Goal: Book appointment/travel/reservation

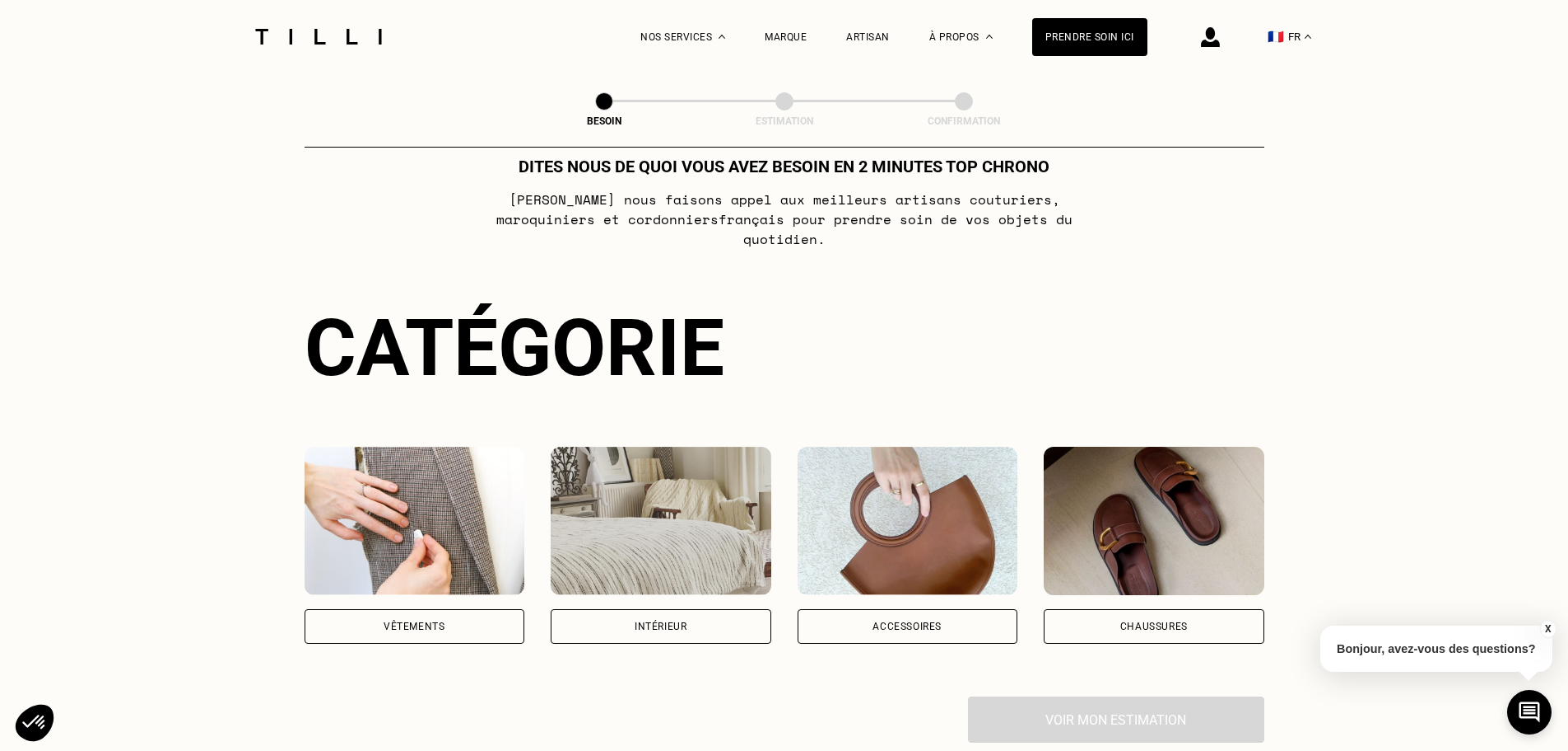
scroll to position [82, 0]
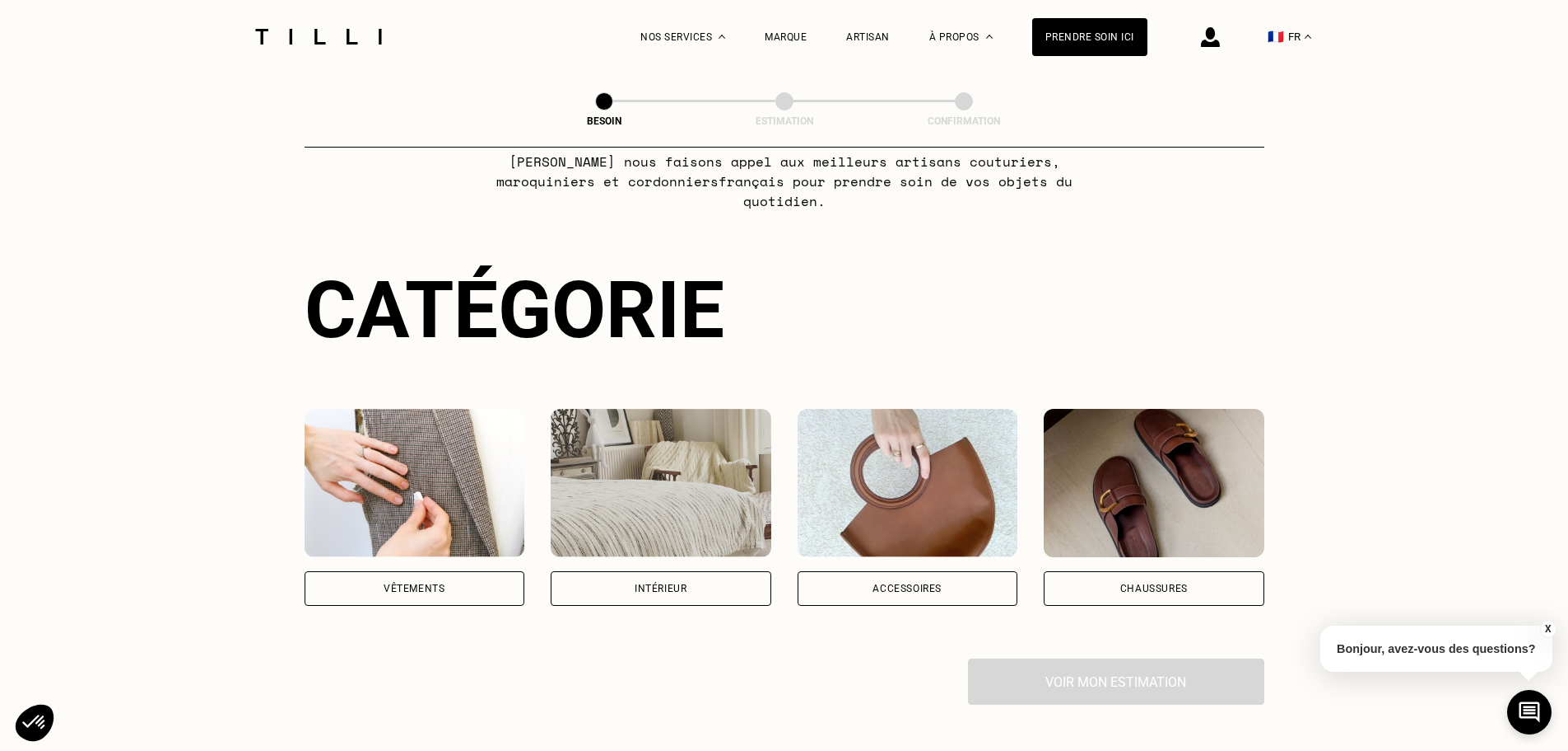
click at [388, 571] on div "Vêtements" at bounding box center [415, 588] width 221 height 35
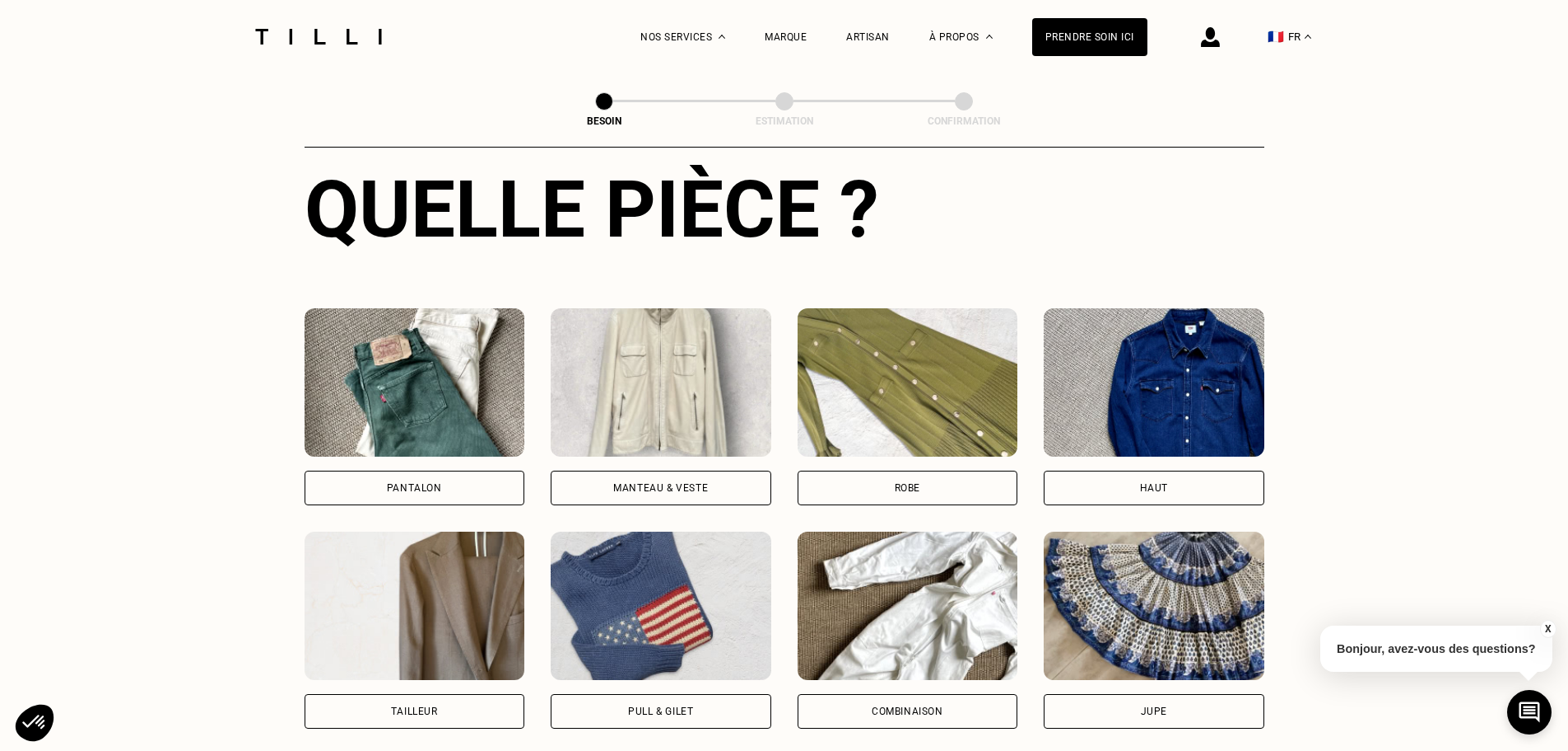
scroll to position [694, 0]
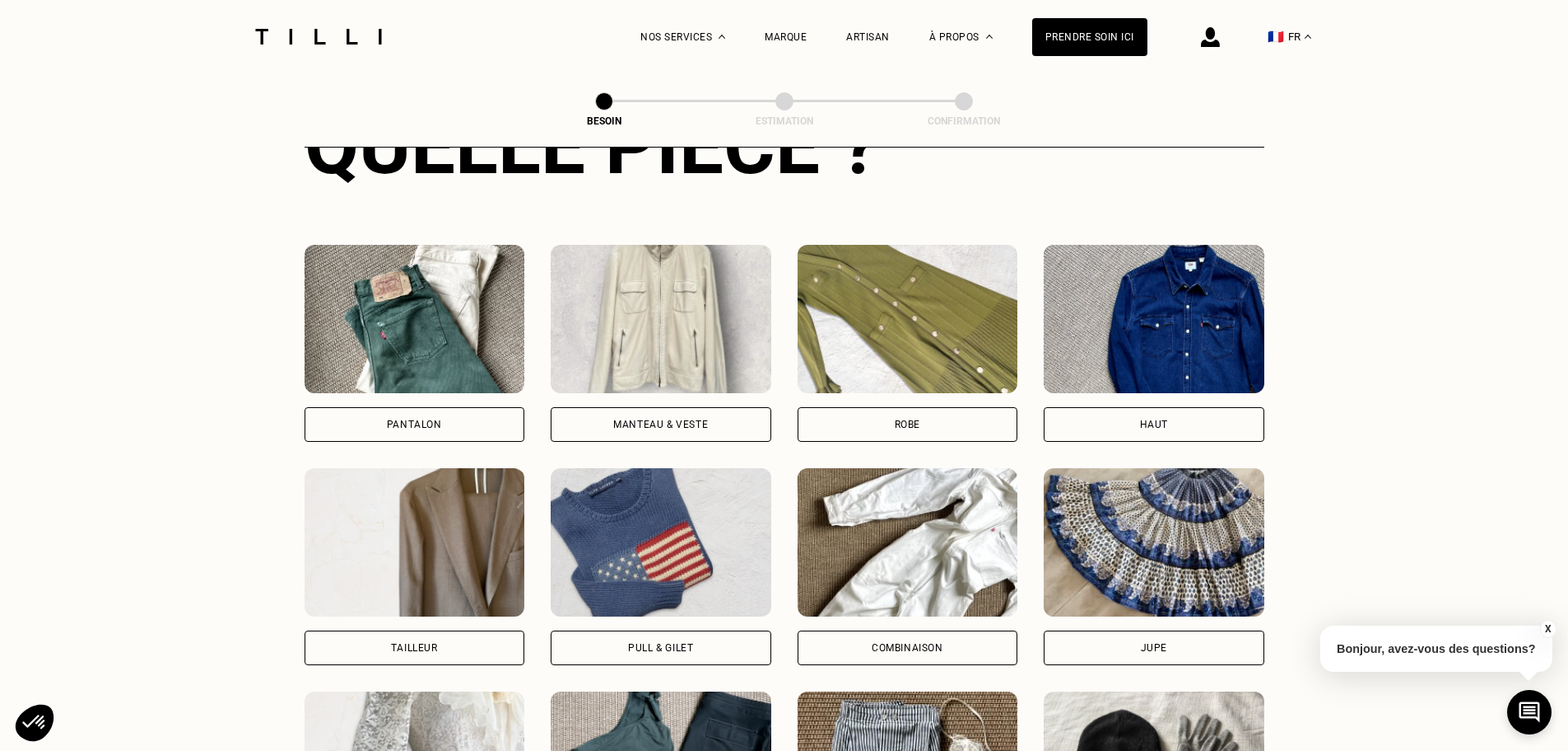
click at [856, 407] on div "Robe" at bounding box center [907, 424] width 221 height 35
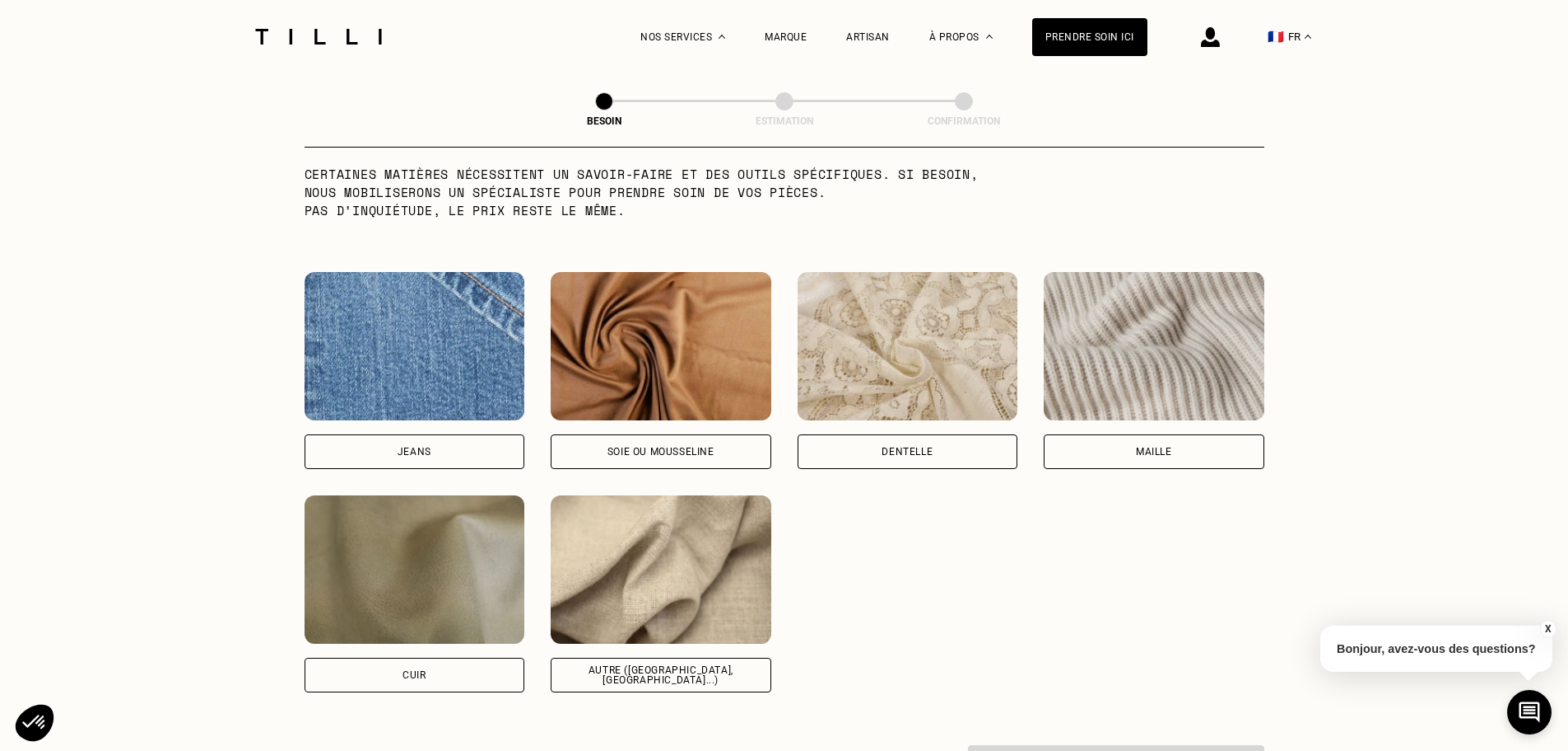
scroll to position [1682, 0]
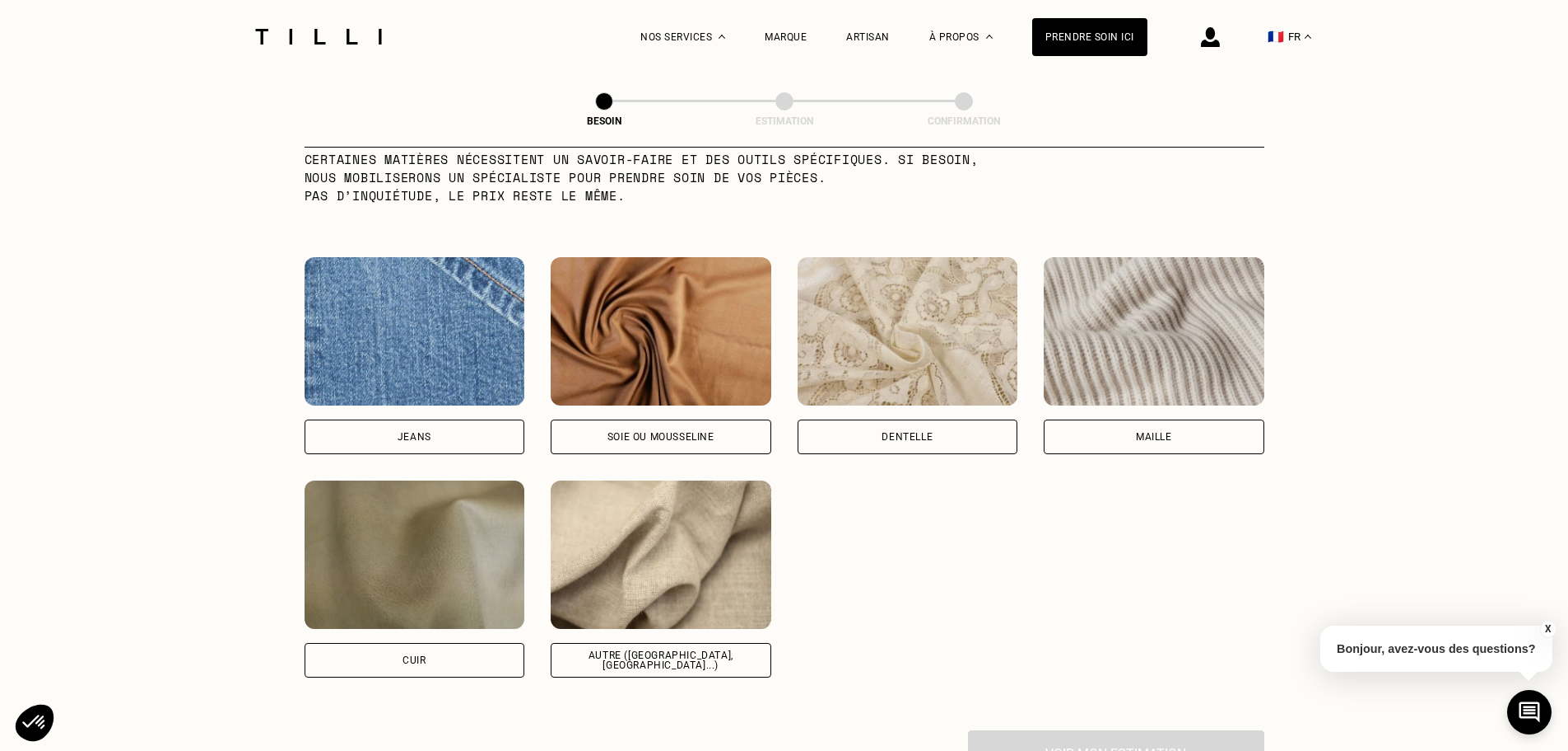
click at [718, 657] on div "Autre ([GEOGRAPHIC_DATA], [GEOGRAPHIC_DATA]...)" at bounding box center [661, 660] width 221 height 35
select select "FR"
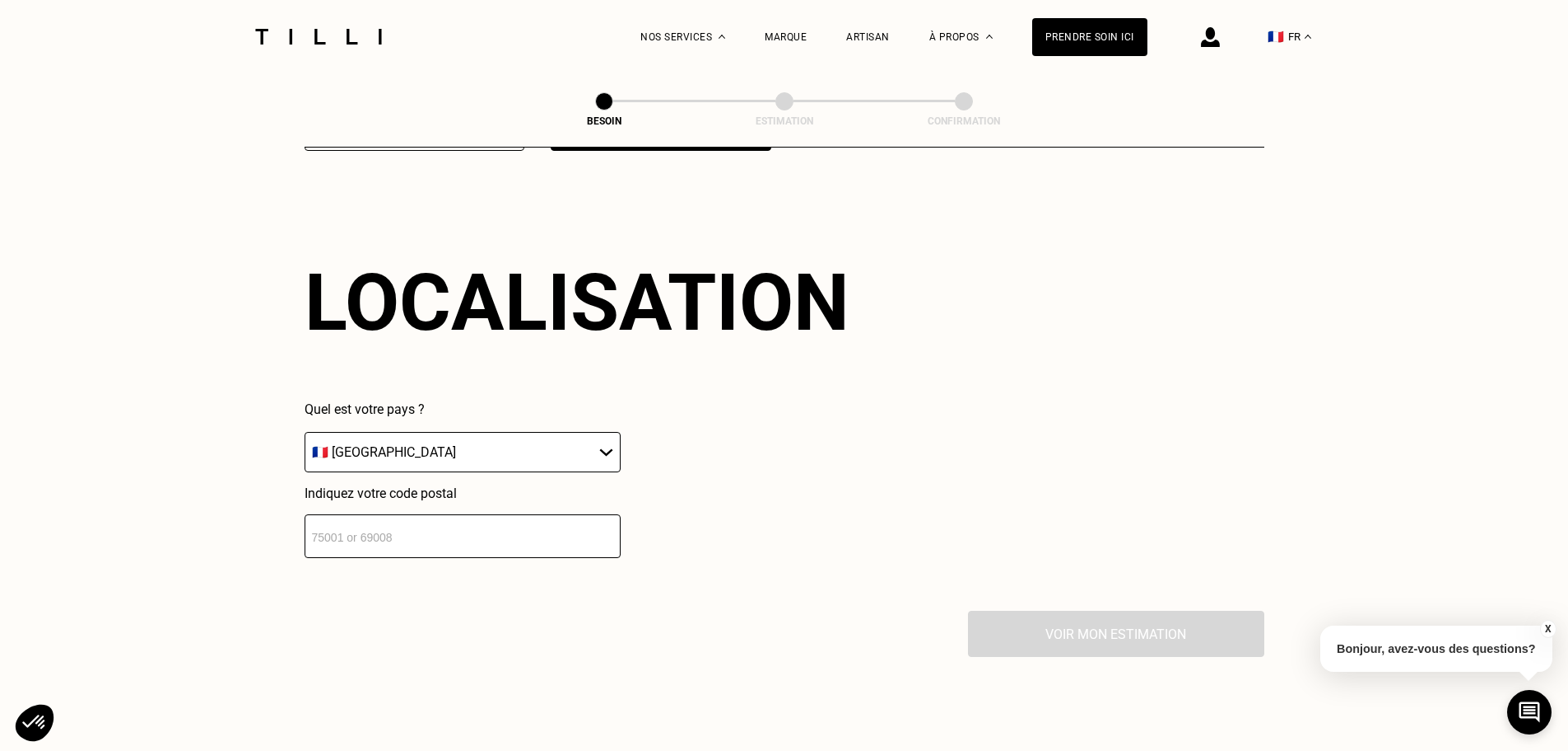
scroll to position [2215, 0]
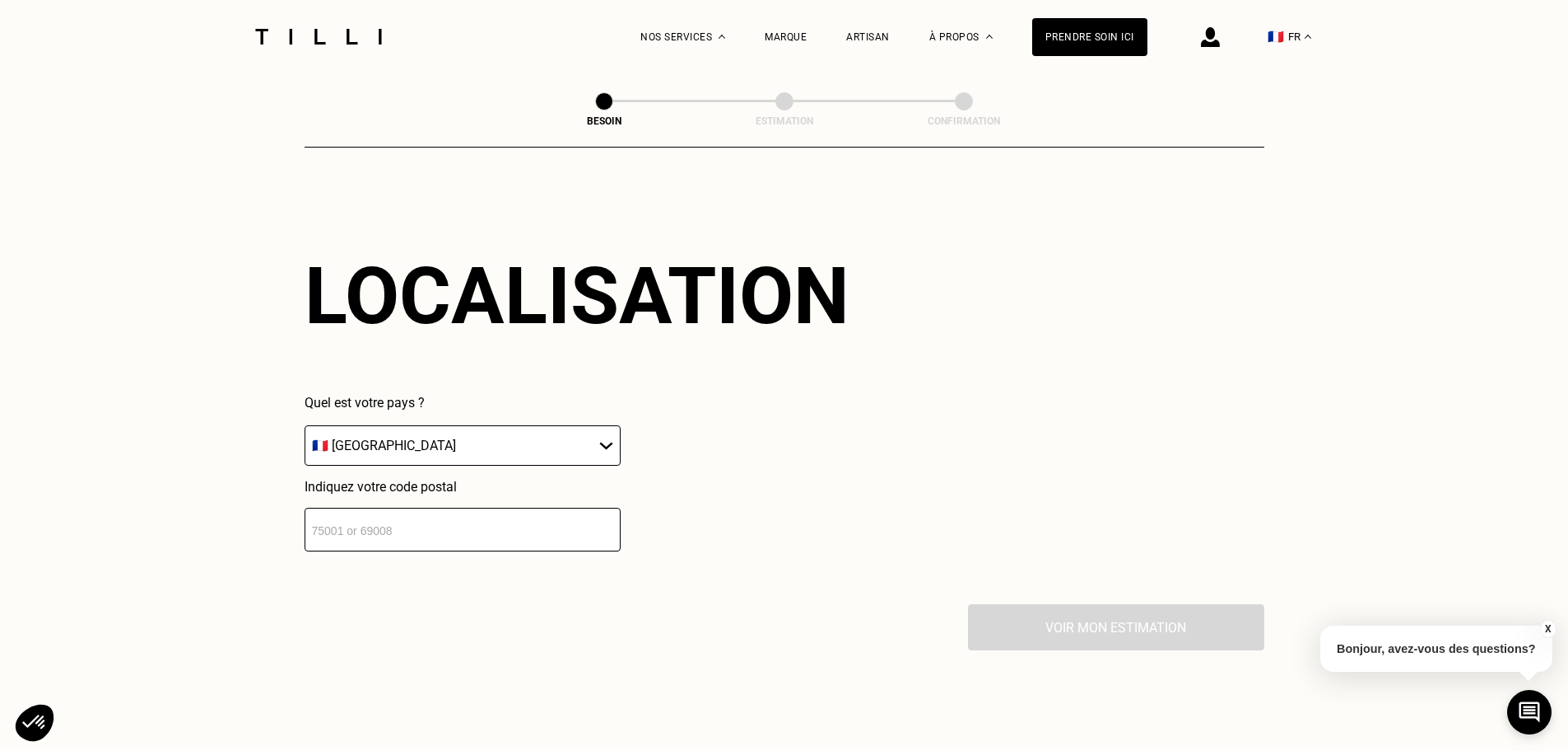
click at [461, 442] on select "🇩🇪 [GEOGRAPHIC_DATA] 🇦🇹 [GEOGRAPHIC_DATA] 🇧🇪 [GEOGRAPHIC_DATA] 🇧🇬 Bulgarie 🇨🇾 C…" at bounding box center [463, 445] width 316 height 40
click at [441, 512] on input "number" at bounding box center [463, 530] width 316 height 44
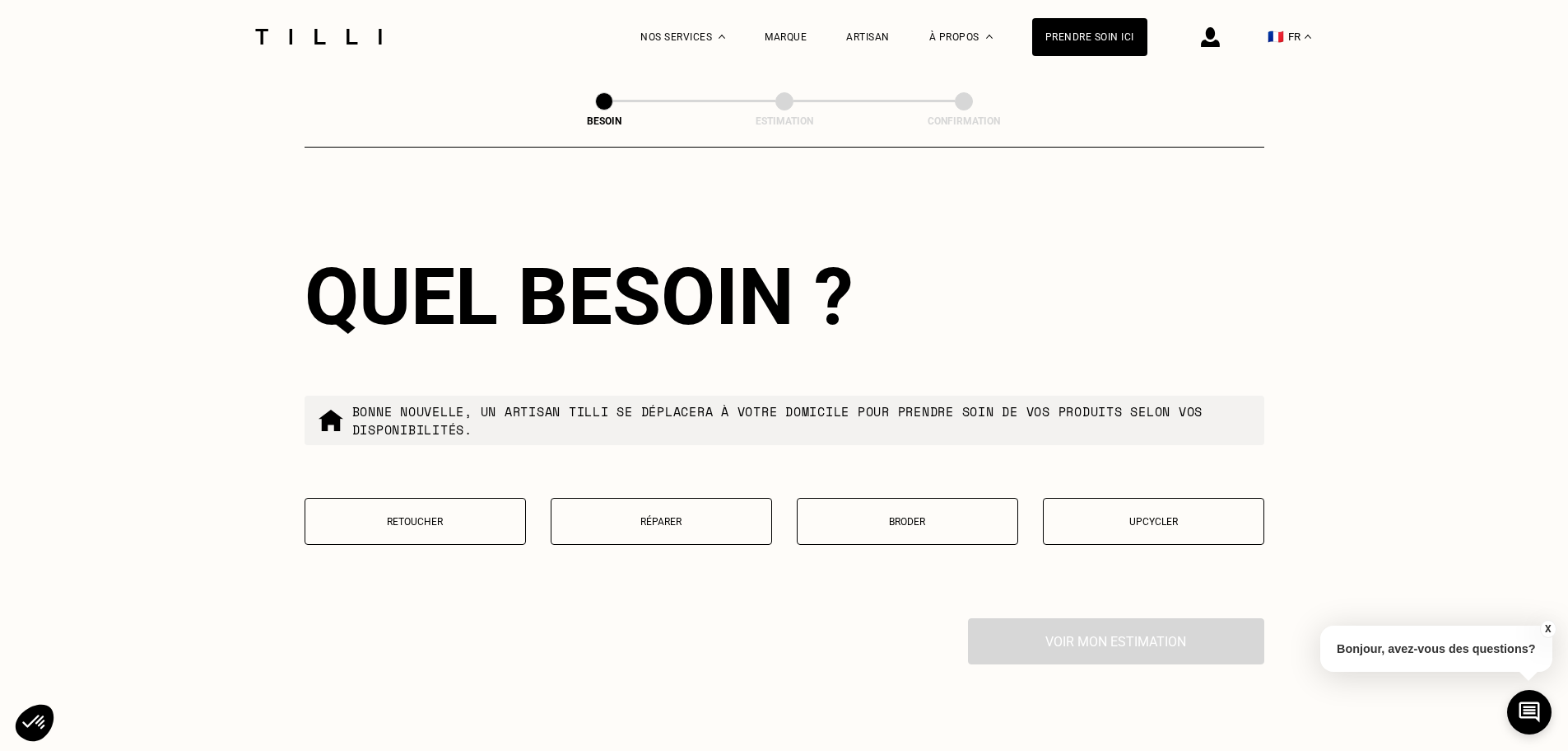
scroll to position [2625, 0]
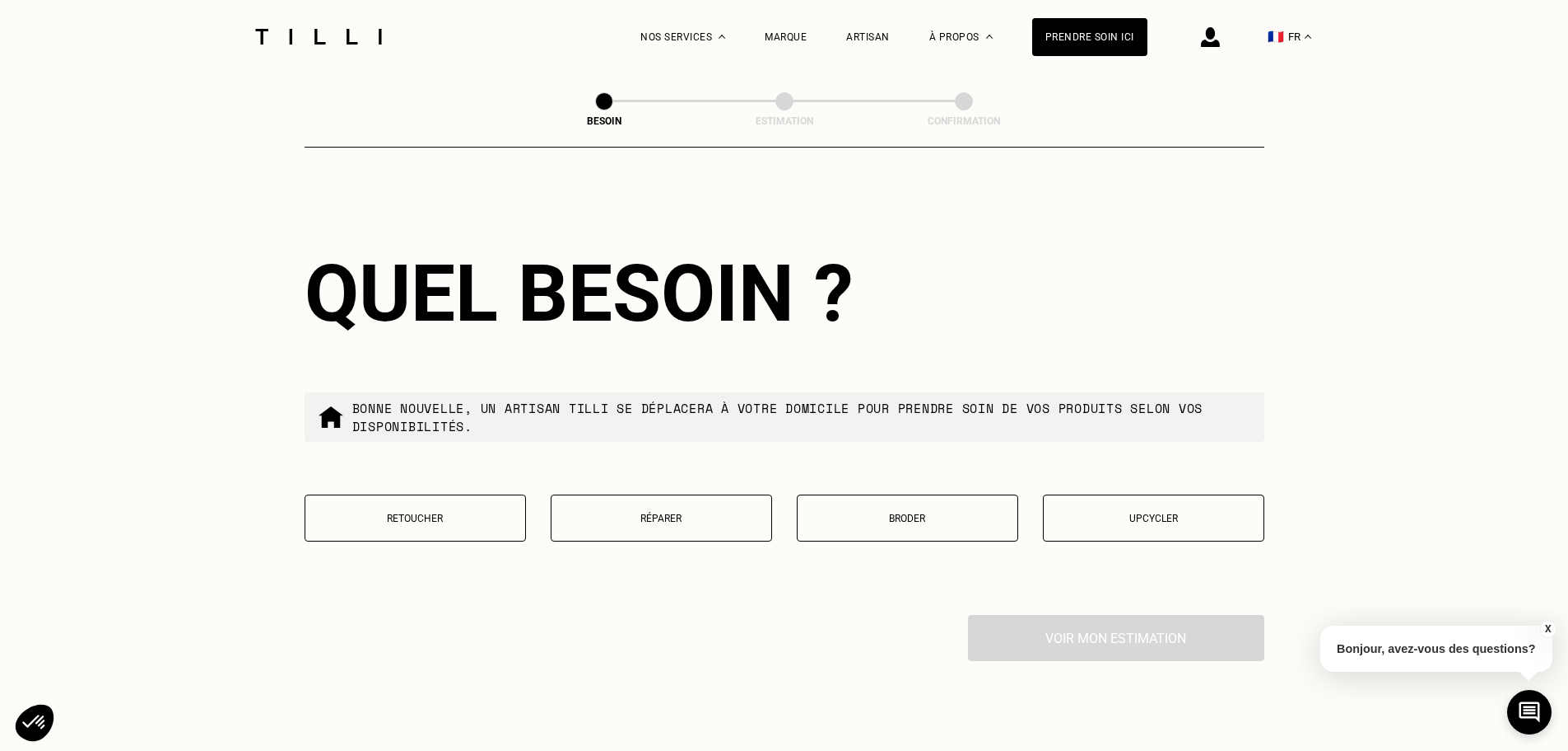
type input "92110"
click at [620, 521] on button "Réparer" at bounding box center [662, 517] width 222 height 47
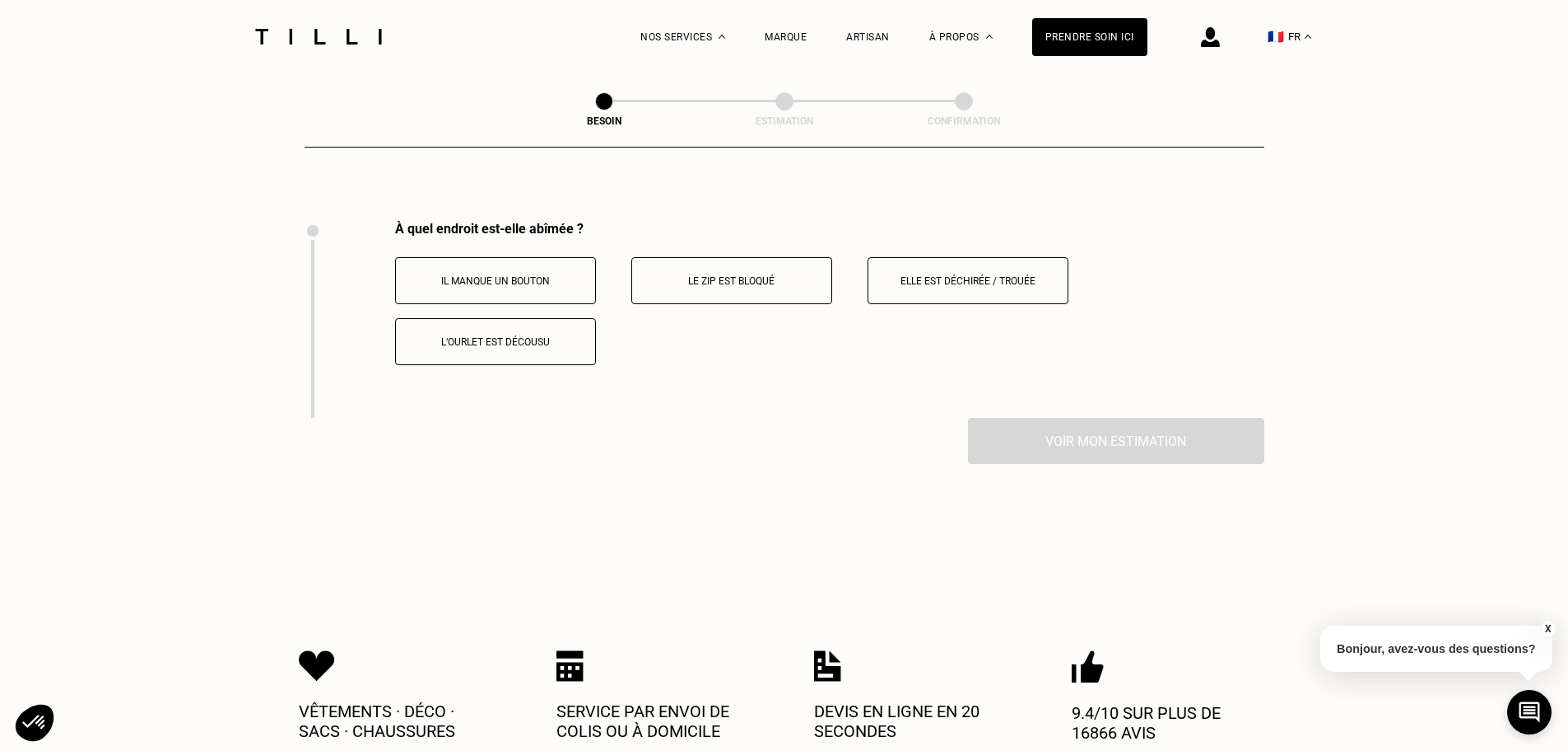
scroll to position [3047, 0]
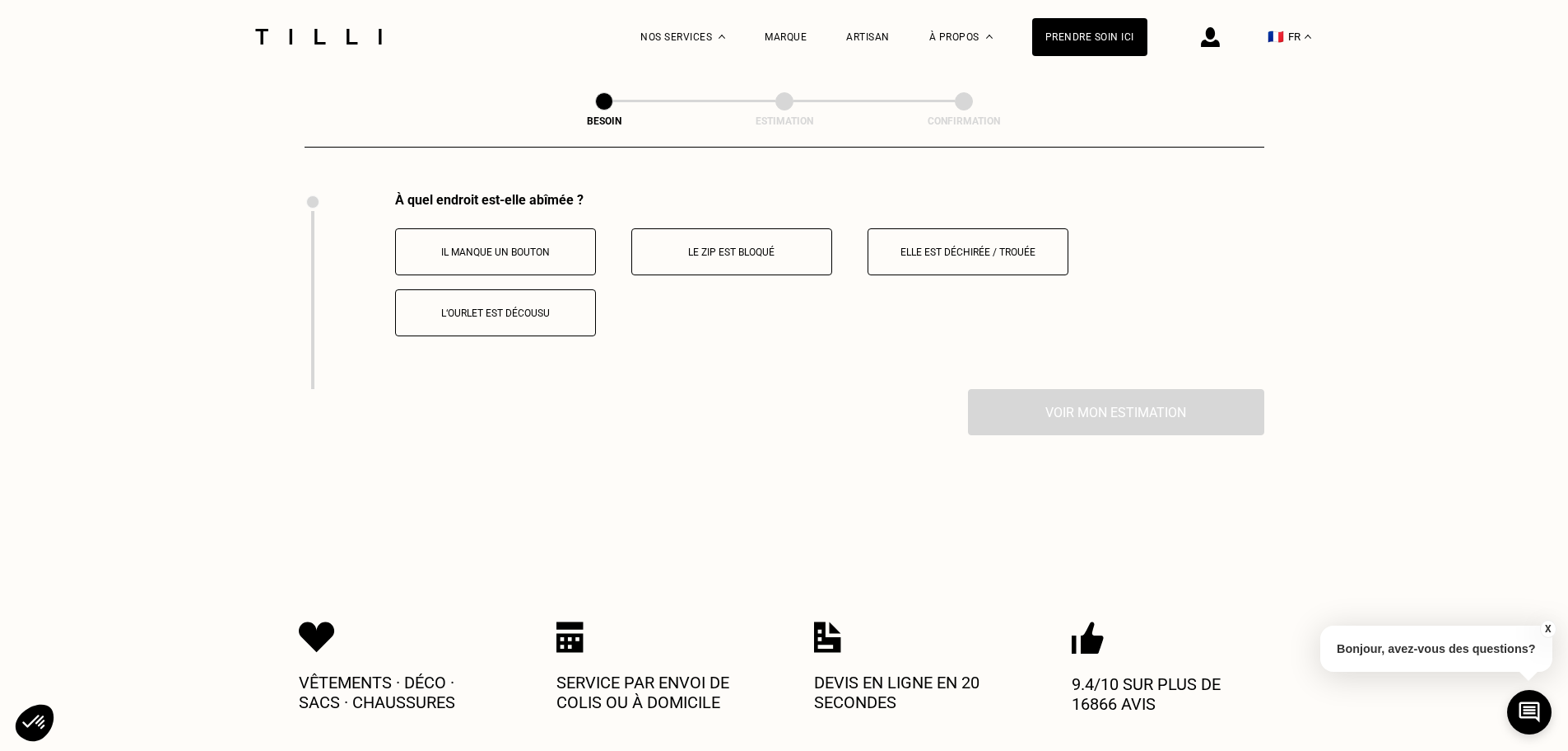
click at [1024, 259] on button "Elle est déchirée / trouée" at bounding box center [967, 251] width 201 height 47
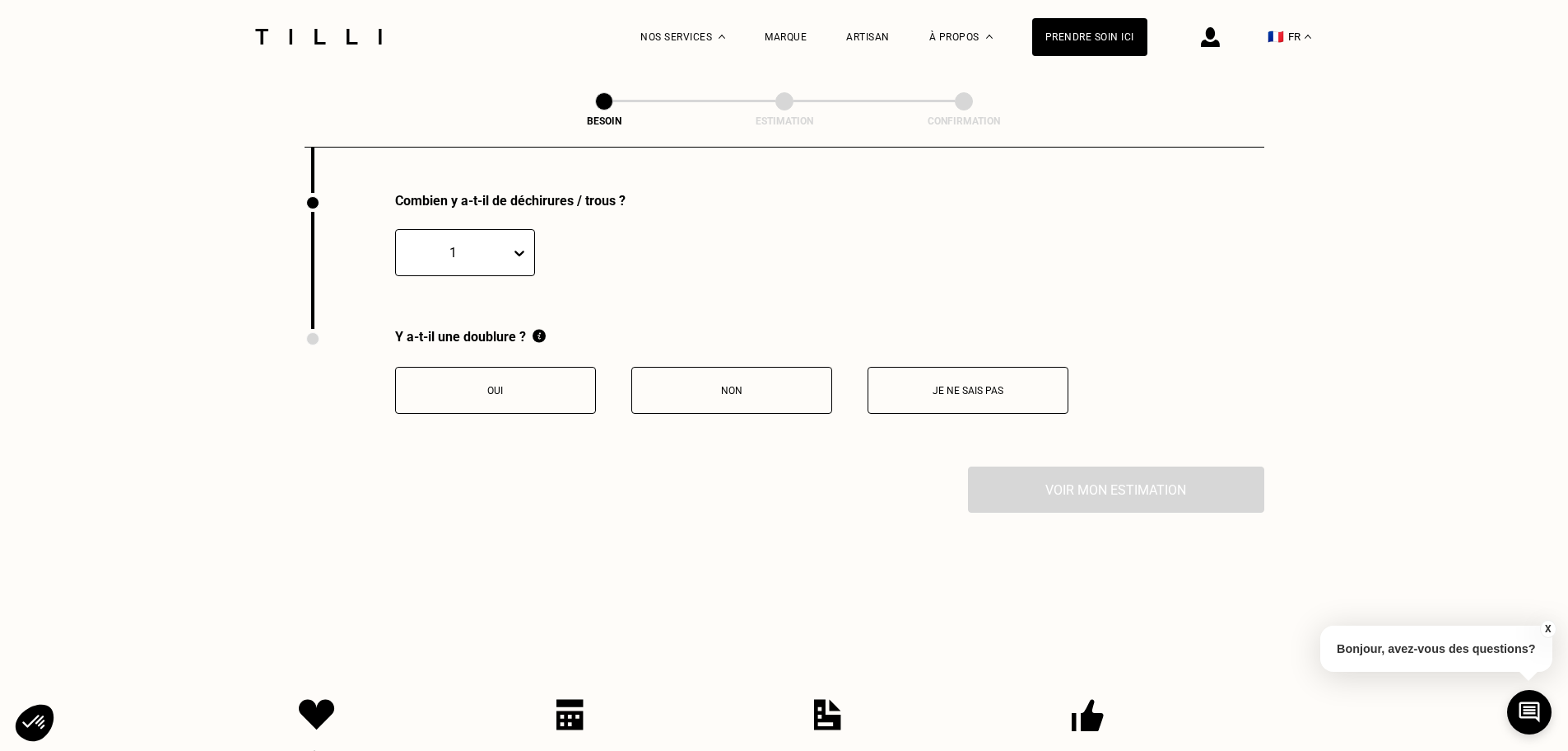
scroll to position [3244, 0]
click at [420, 368] on button "Oui" at bounding box center [495, 389] width 201 height 47
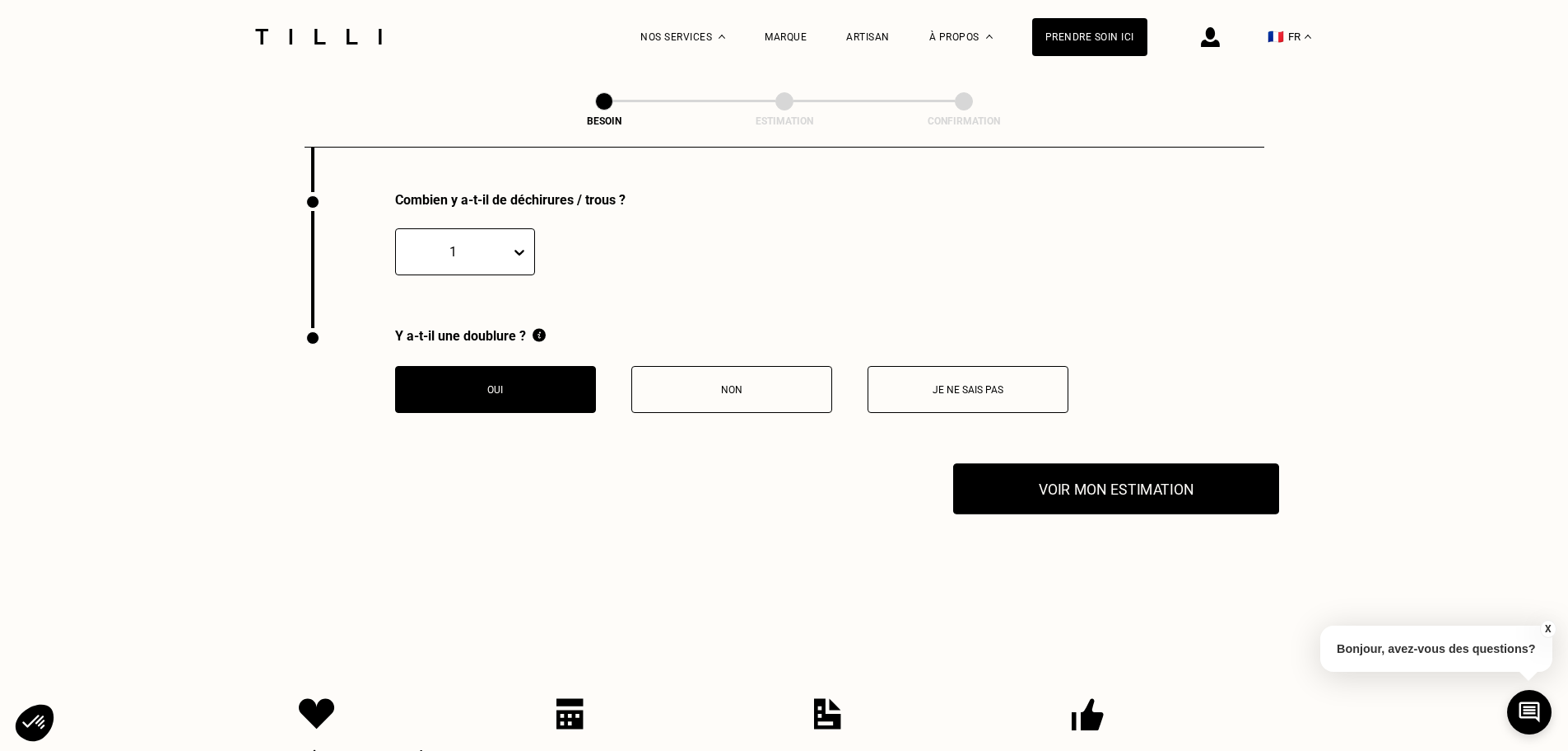
click at [1054, 498] on button "Voir mon estimation" at bounding box center [1116, 488] width 326 height 51
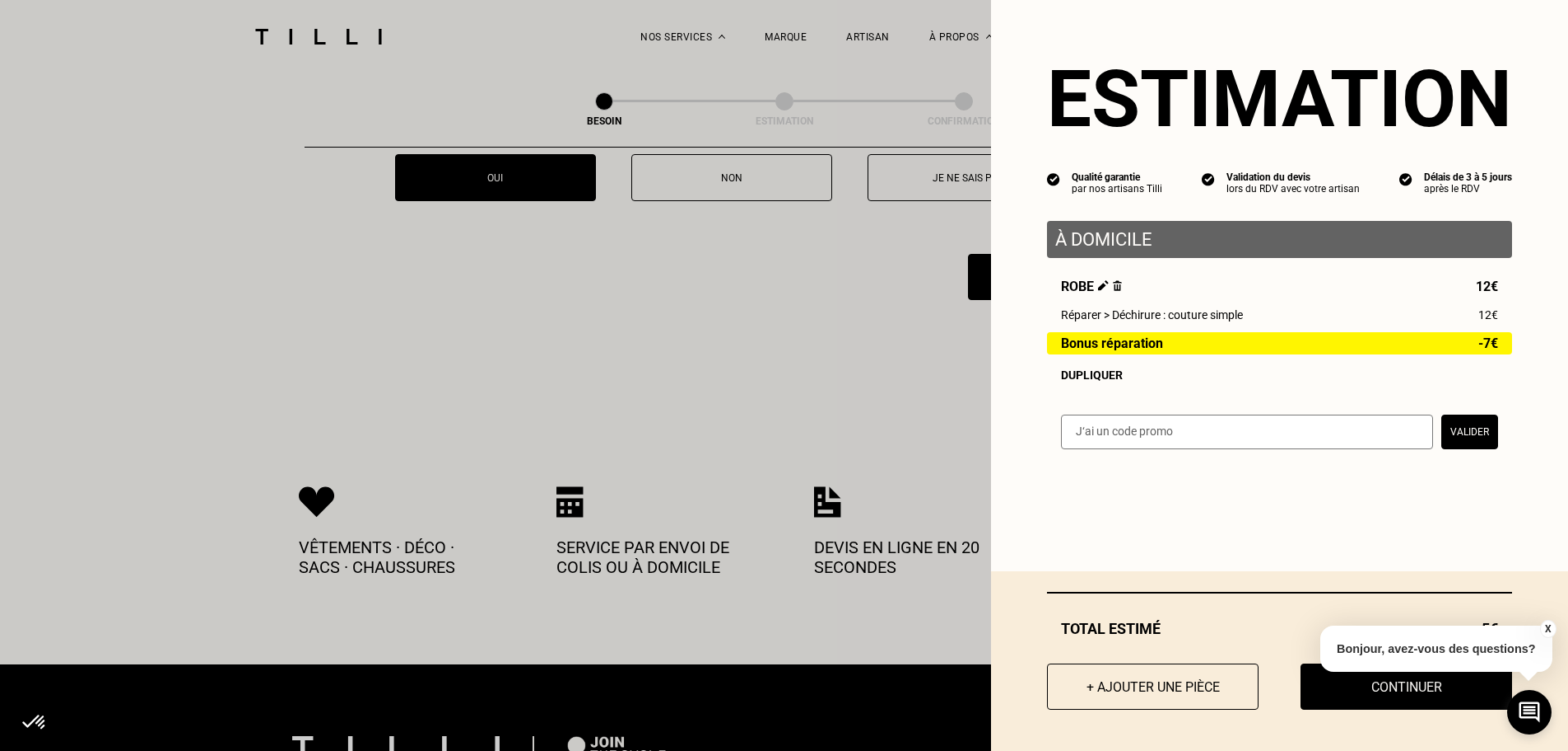
scroll to position [3492, 0]
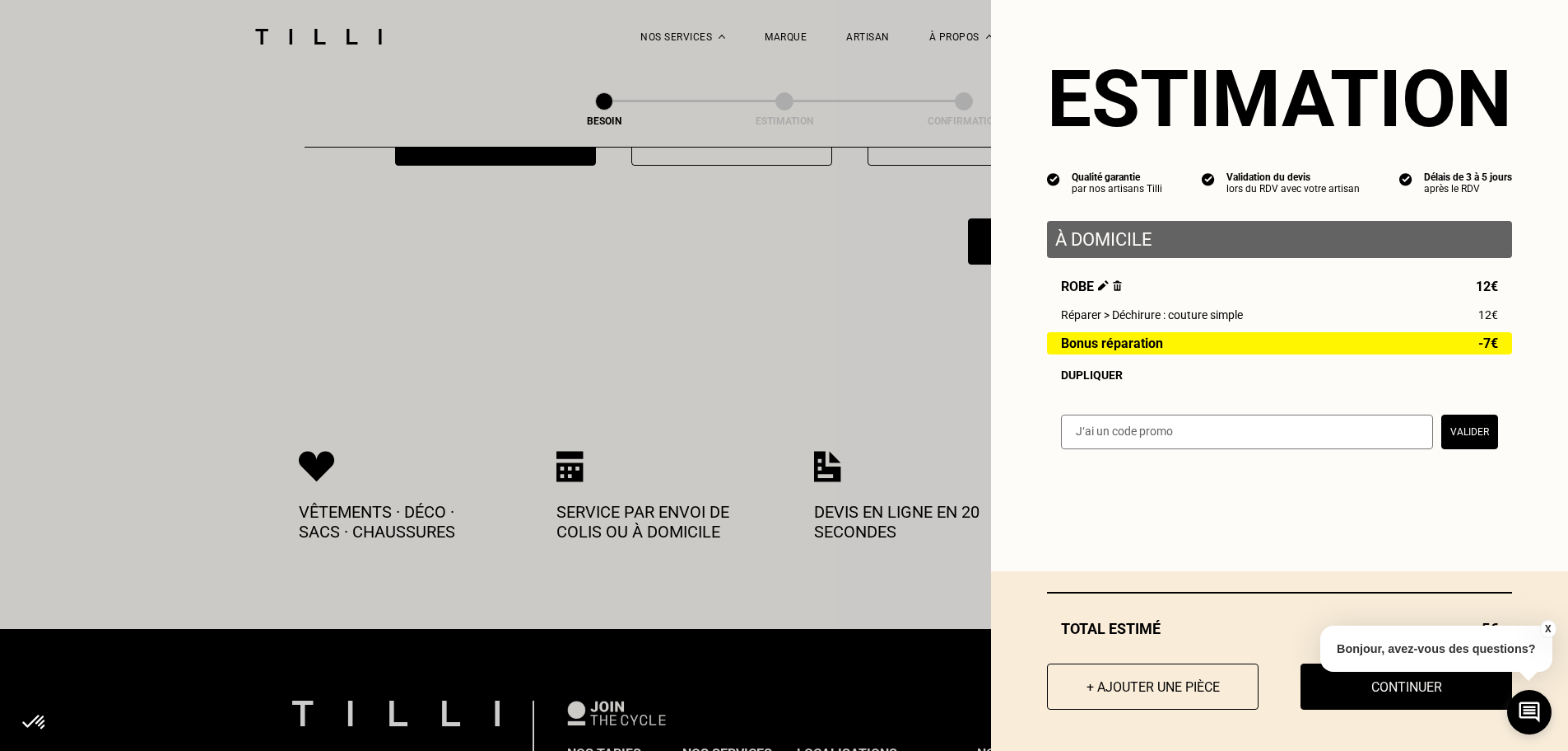
click at [1548, 629] on button "X" at bounding box center [1548, 629] width 16 height 18
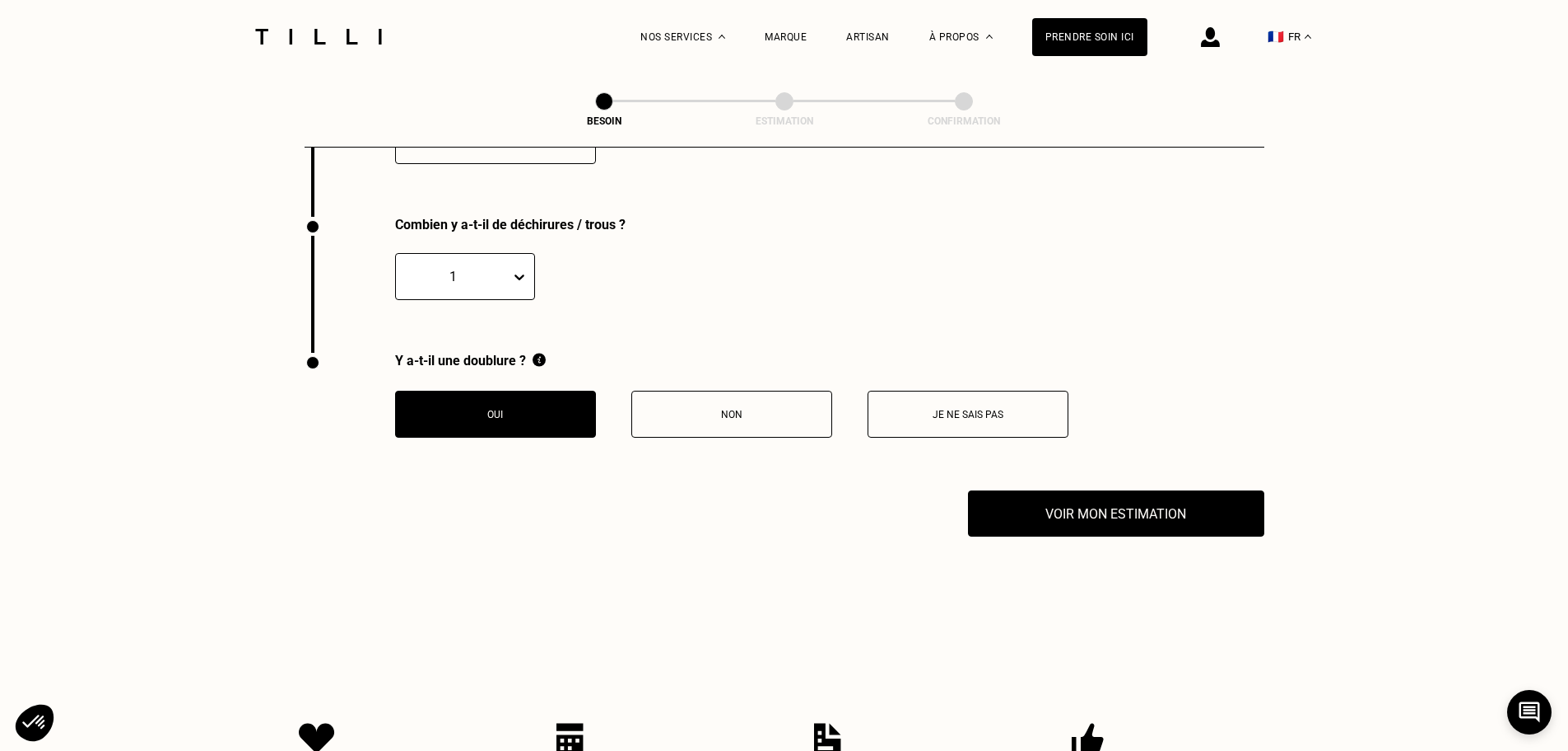
scroll to position [3162, 0]
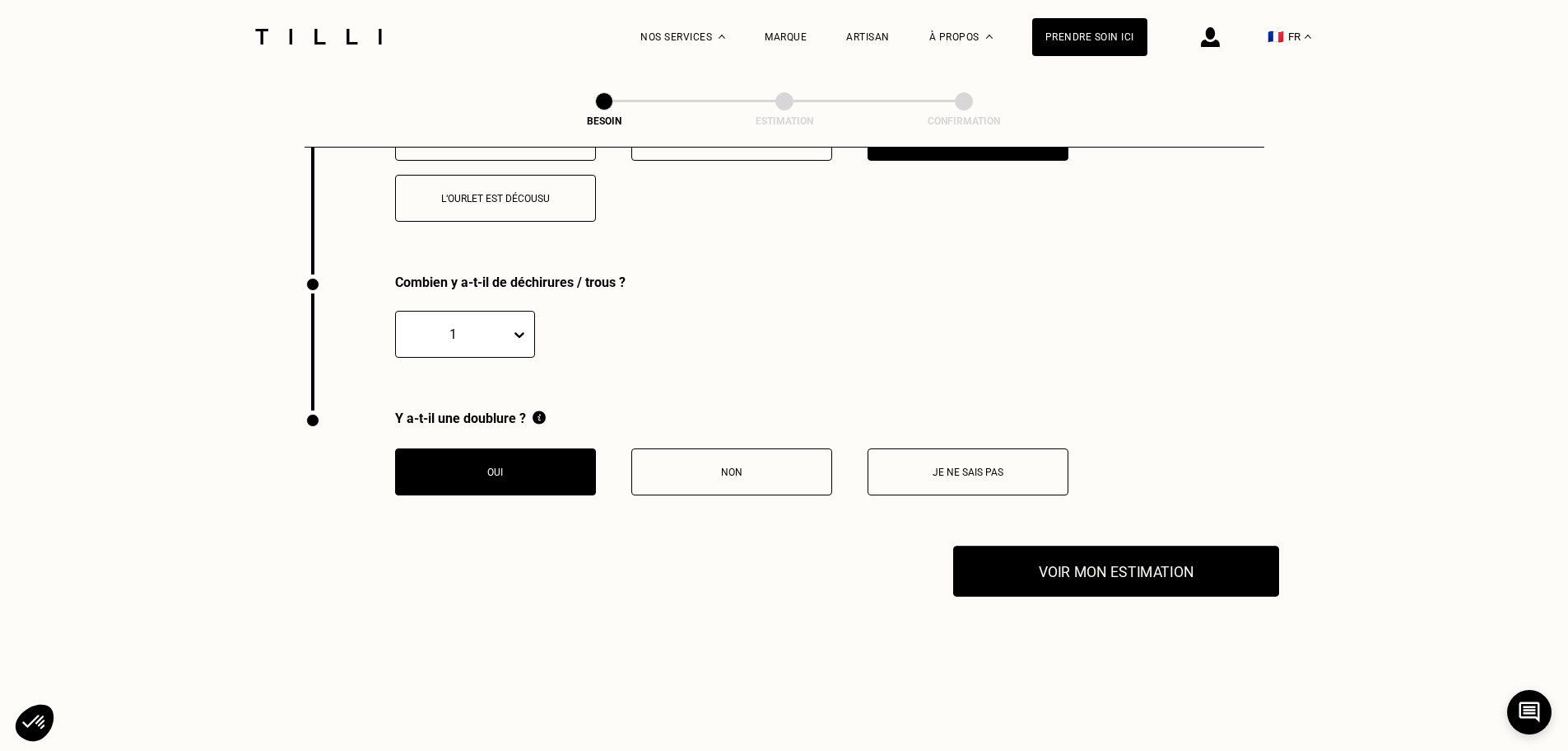
click at [1182, 568] on button "Voir mon estimation" at bounding box center [1116, 570] width 326 height 51
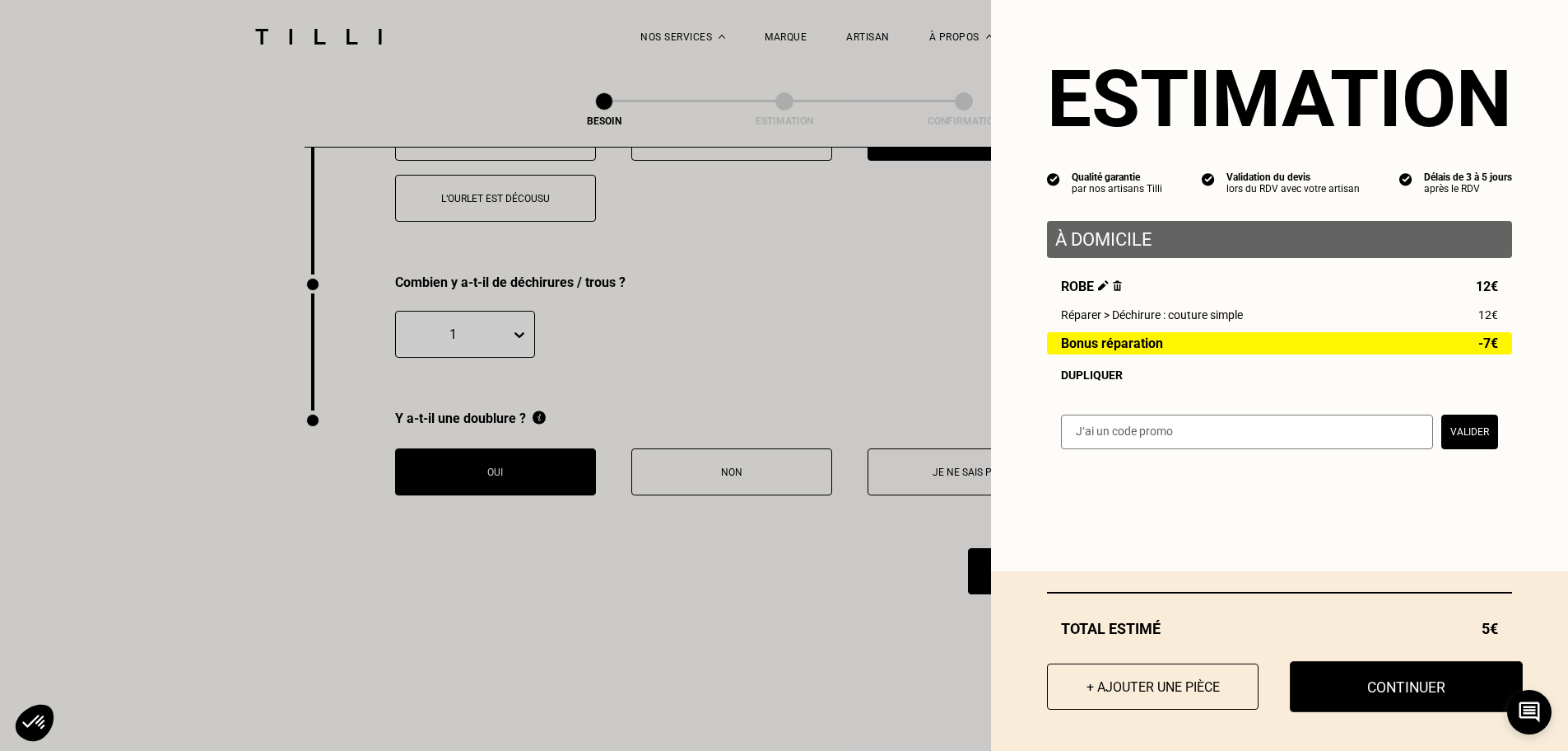
click at [1398, 693] on button "Continuer" at bounding box center [1406, 686] width 233 height 51
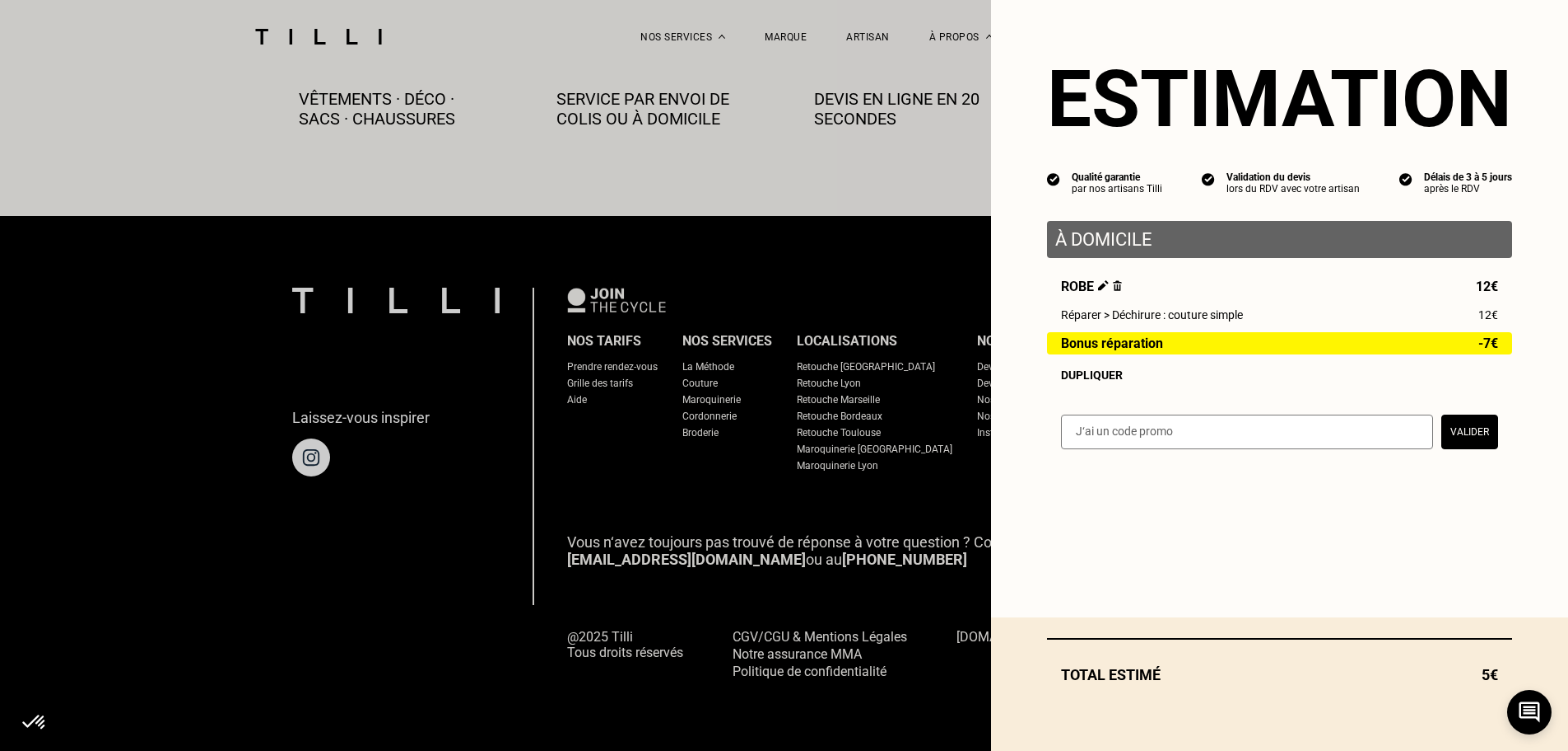
scroll to position [919, 0]
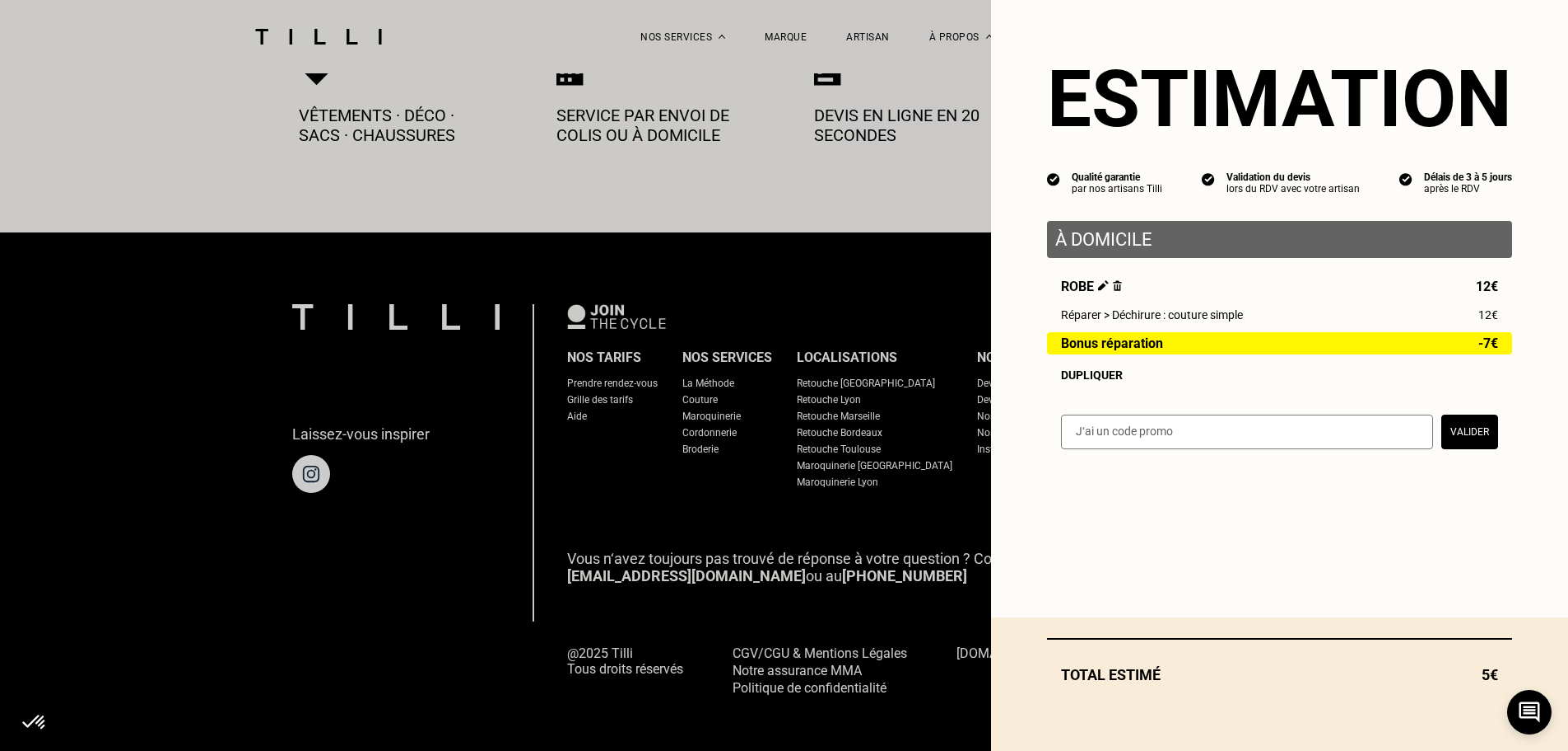
select select "FR"
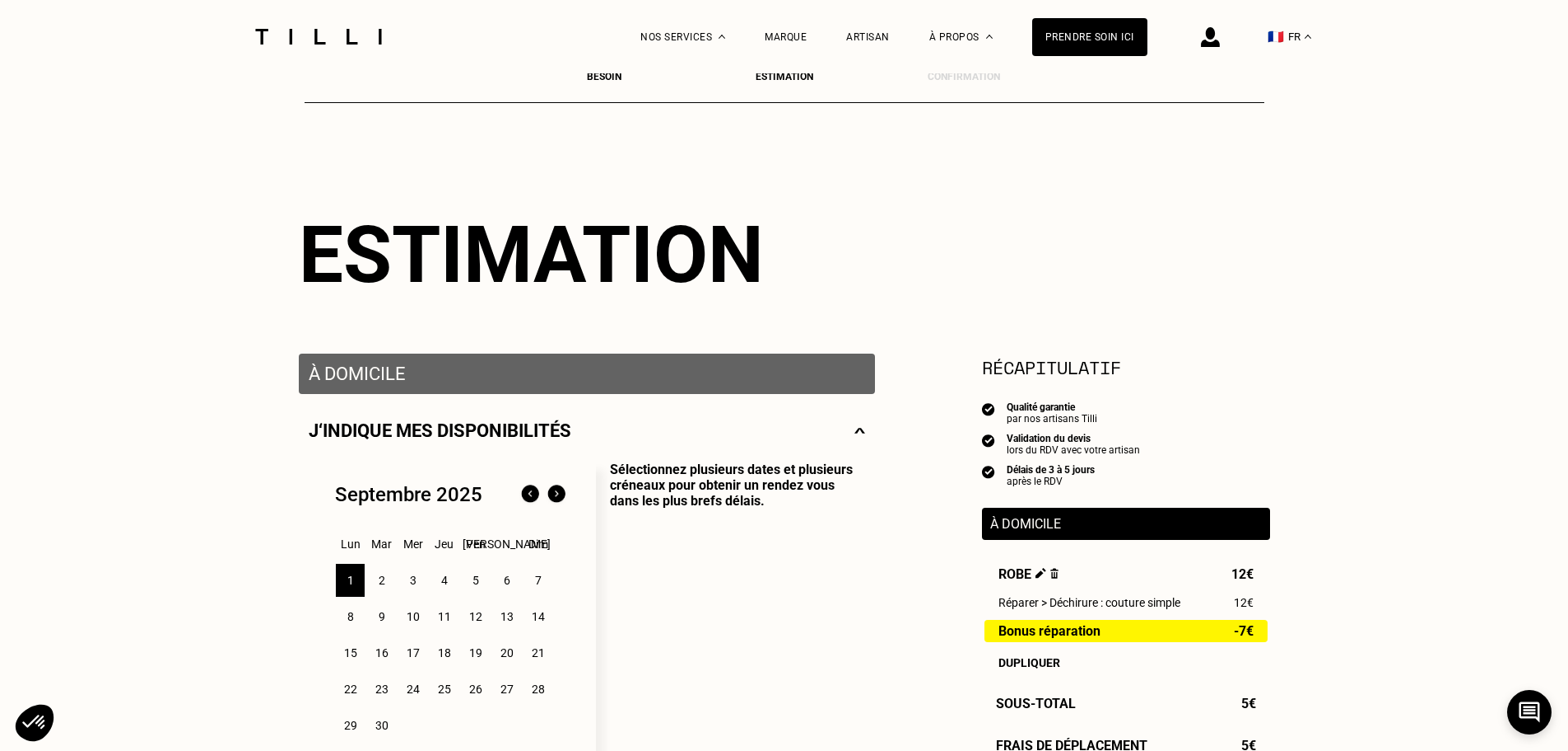
scroll to position [82, 0]
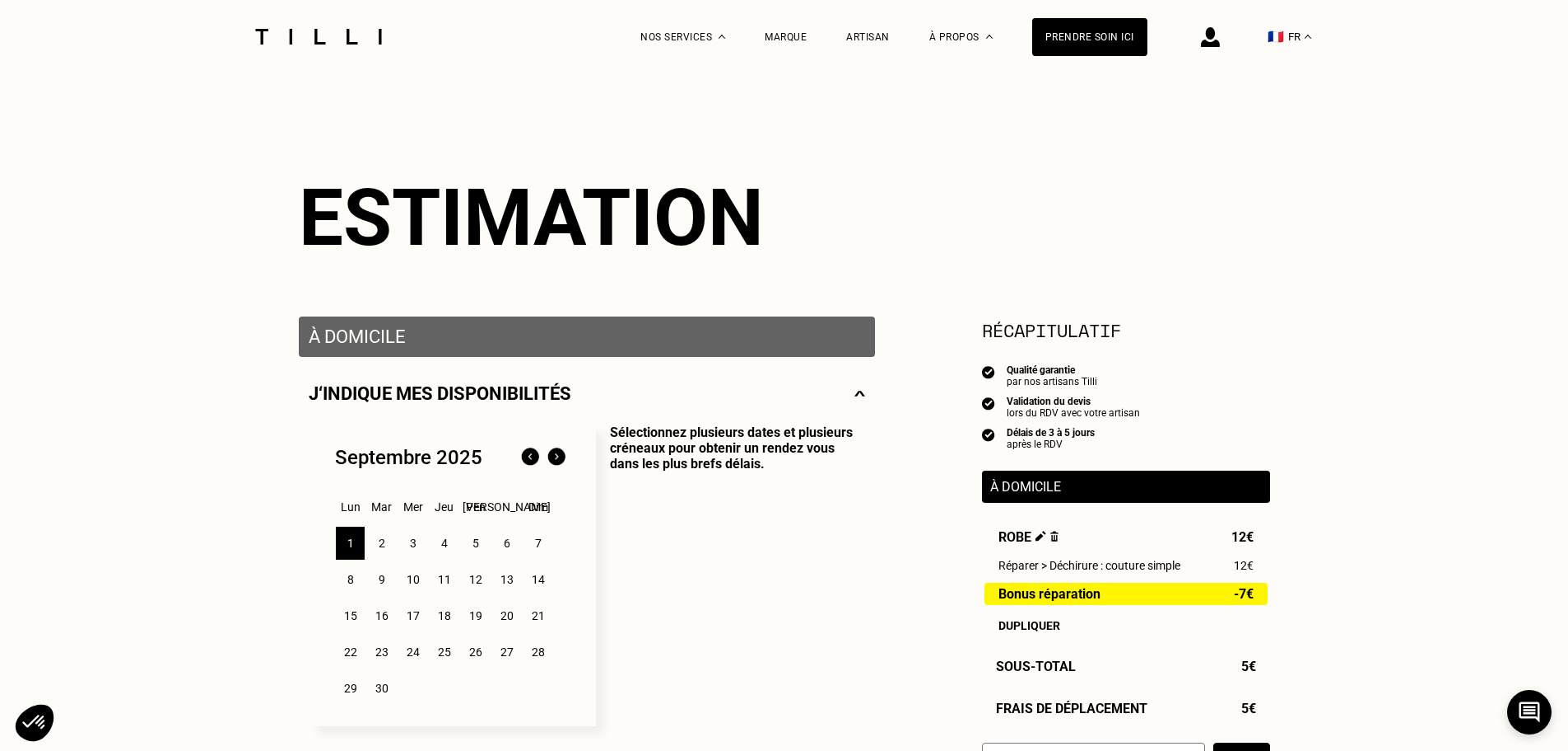
click at [374, 544] on div "2" at bounding box center [381, 542] width 29 height 33
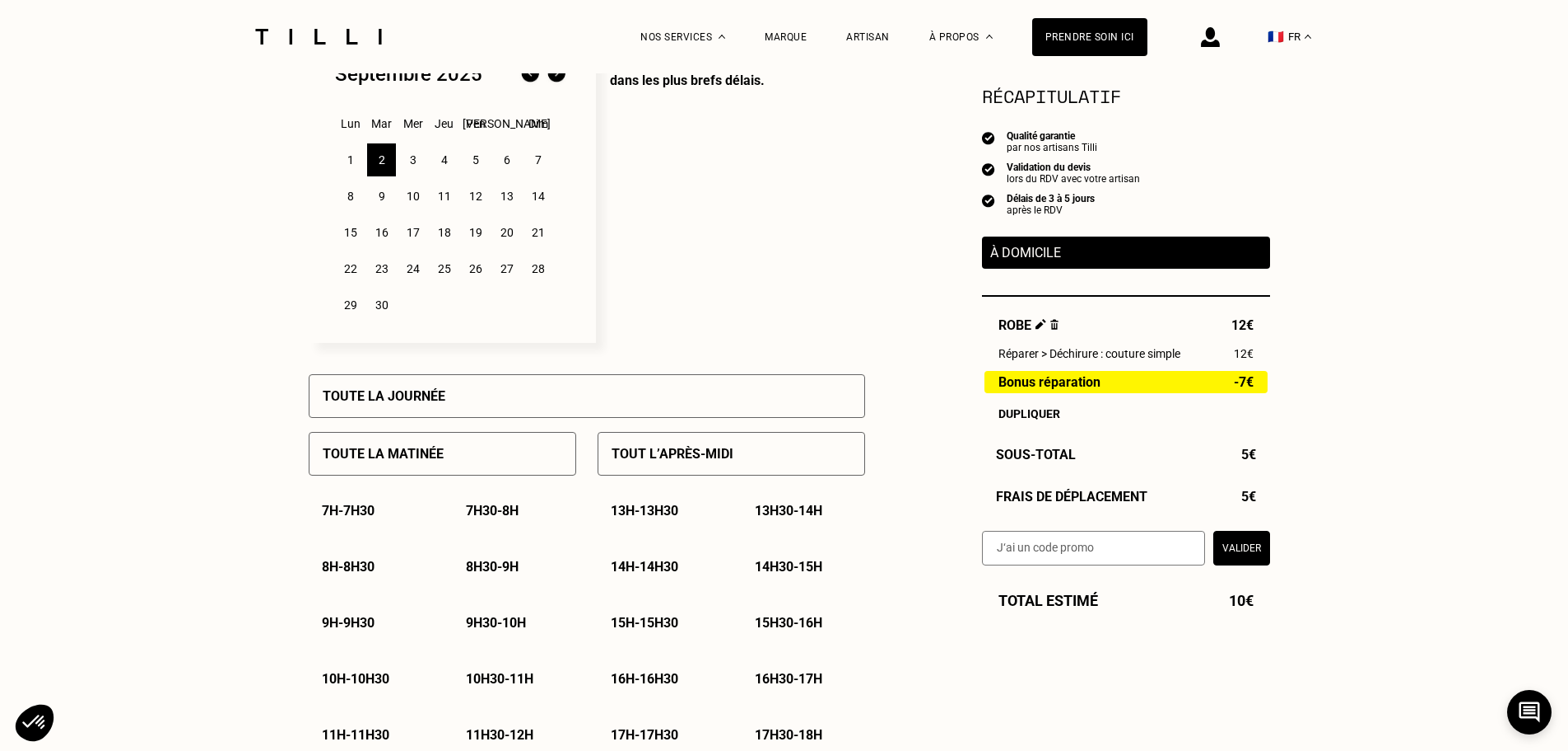
scroll to position [494, 0]
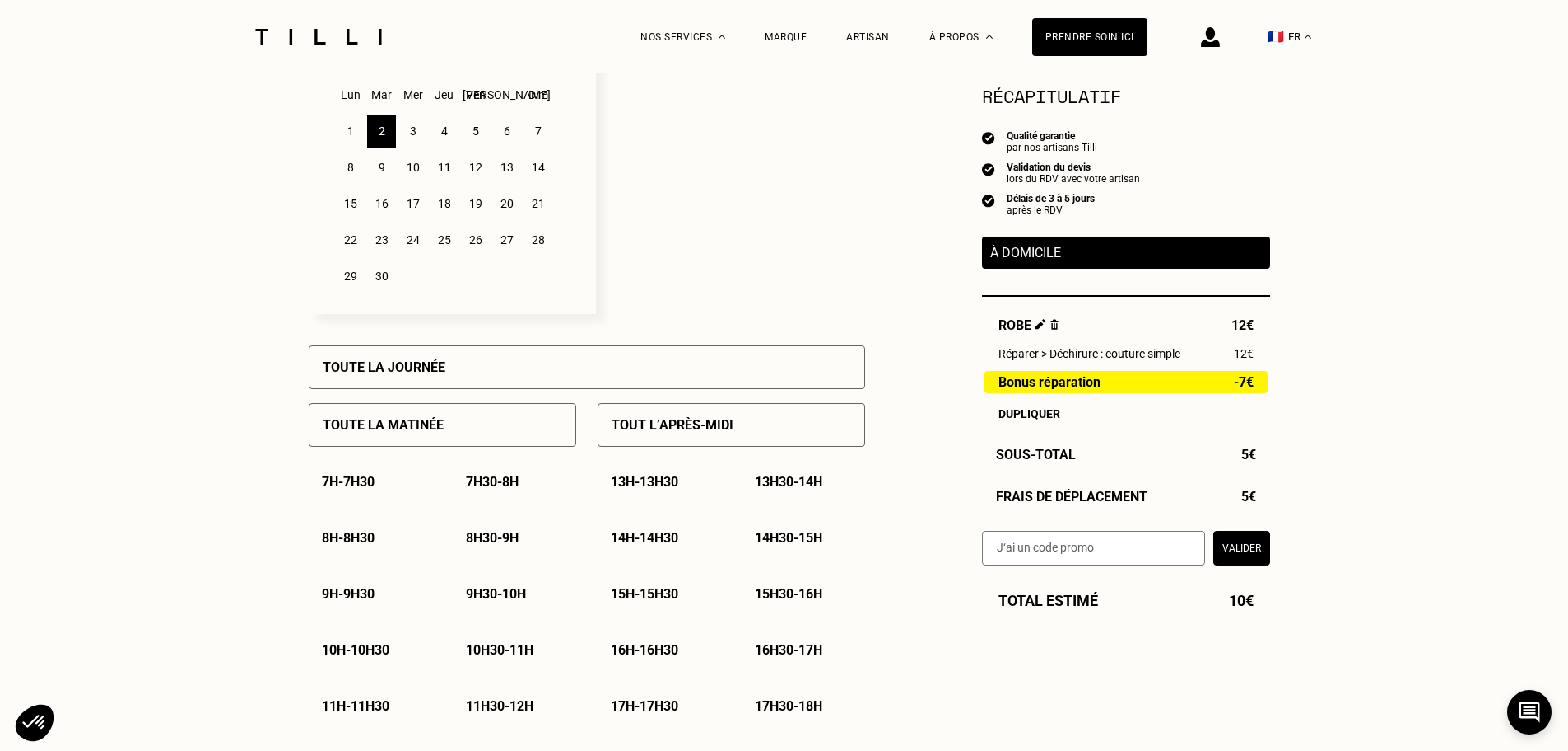
click at [369, 545] on p "8h - 8h30" at bounding box center [348, 538] width 53 height 16
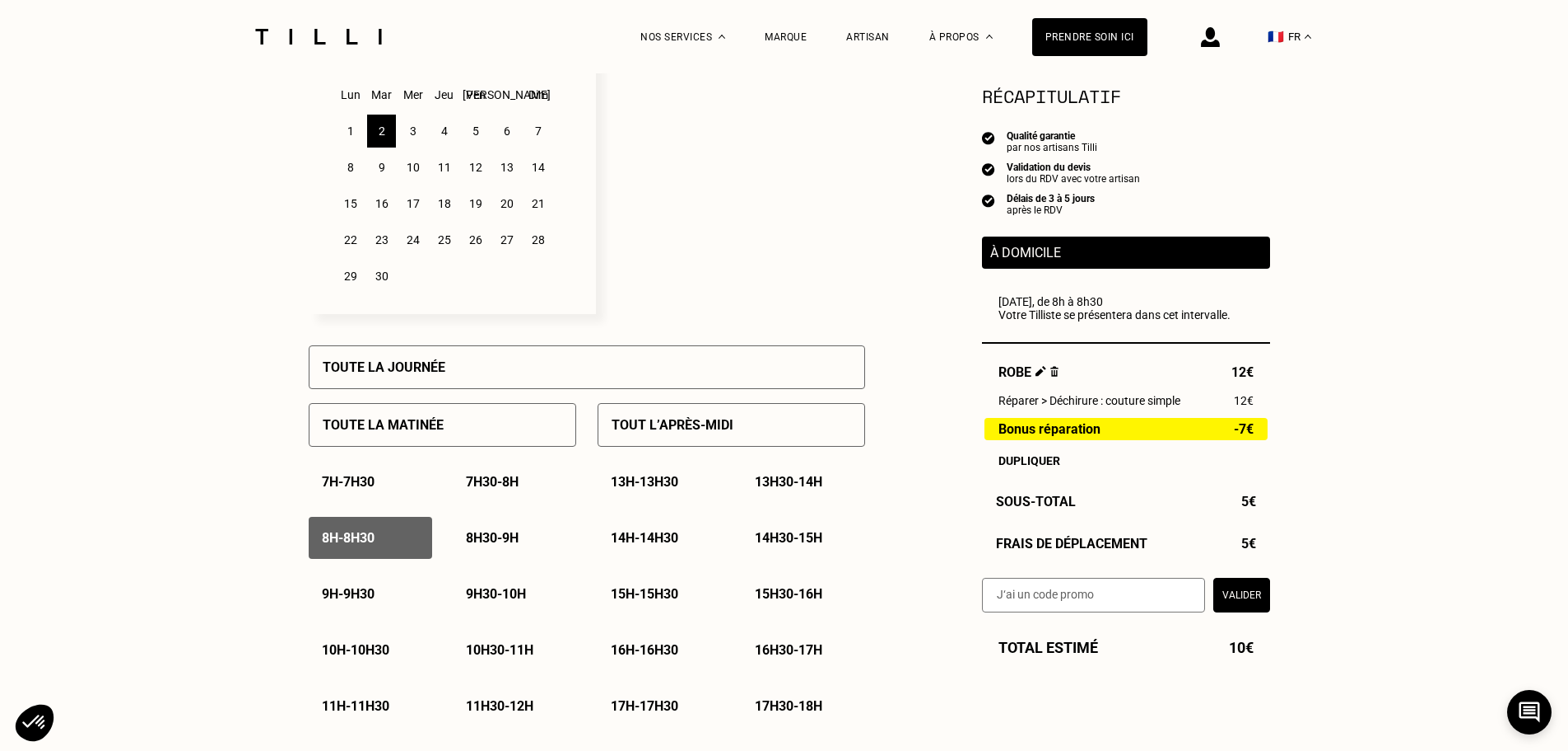
click at [369, 545] on p "8h - 8h30" at bounding box center [348, 538] width 53 height 16
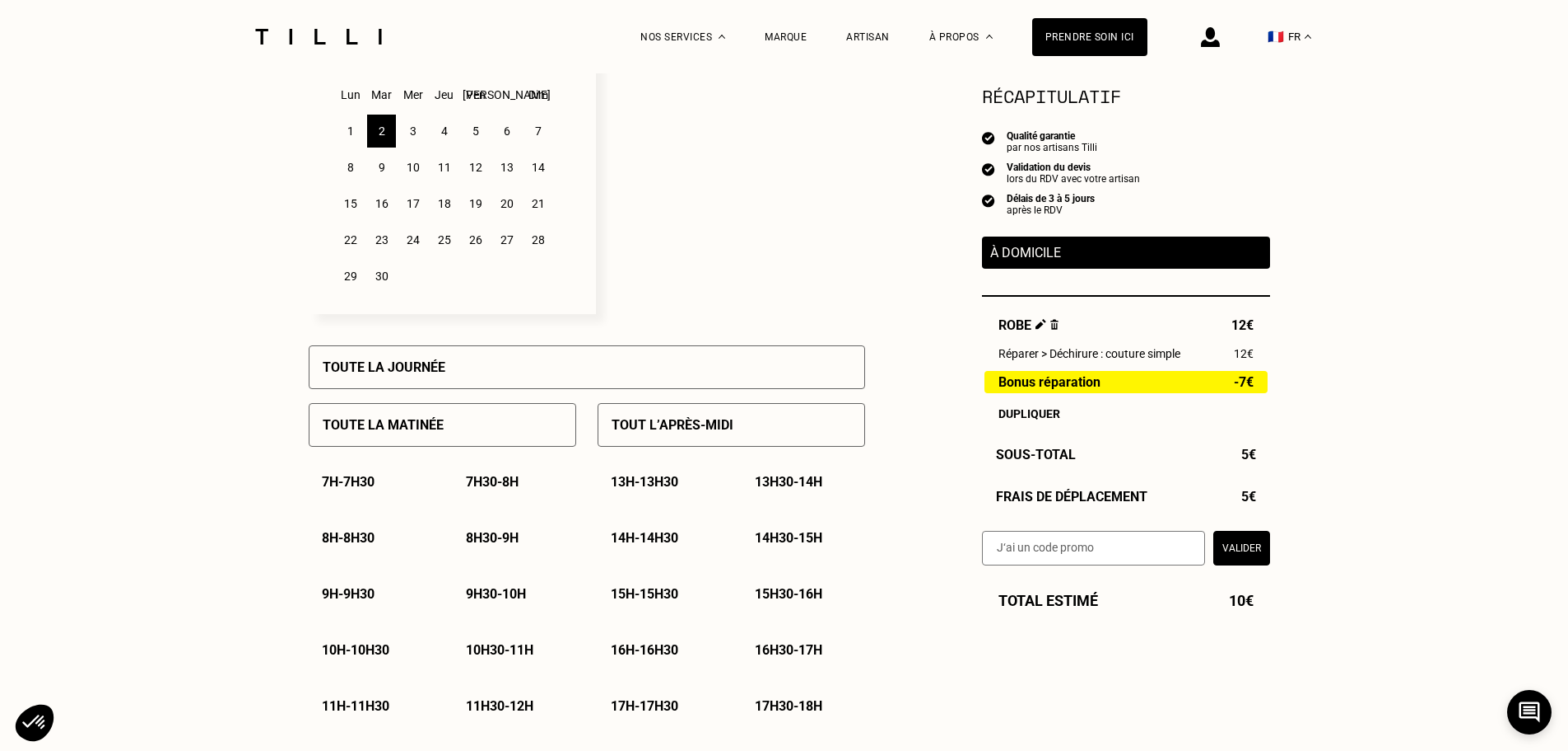
click at [369, 545] on p "8h - 8h30" at bounding box center [348, 538] width 53 height 16
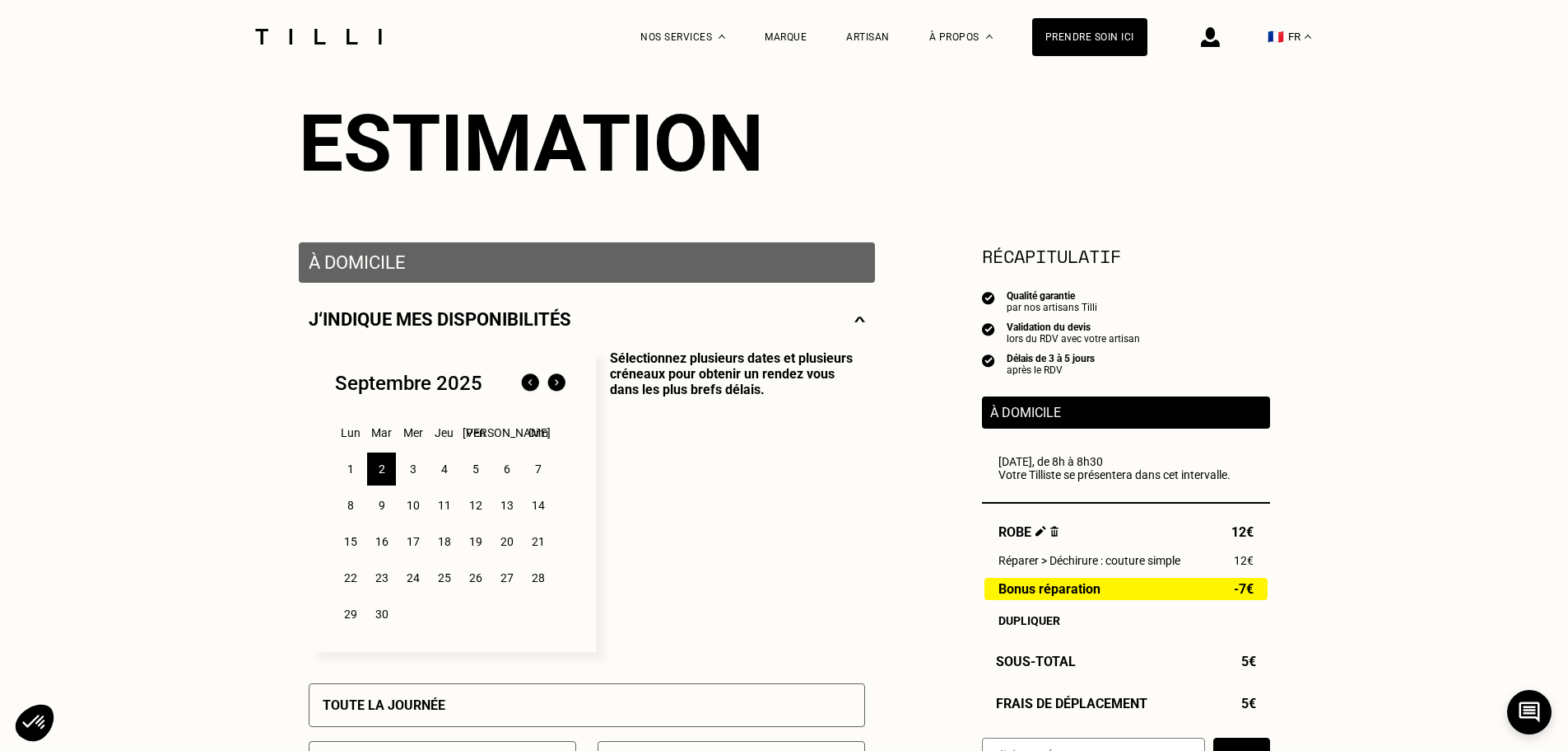
scroll to position [0, 0]
